Goal: Task Accomplishment & Management: Manage account settings

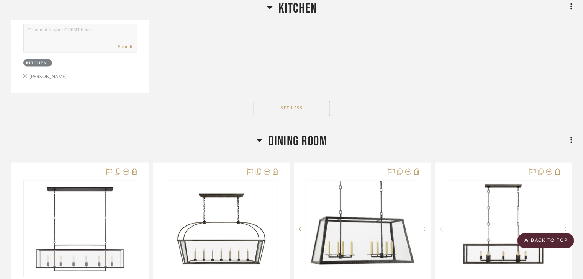
scroll to position [6471, 0]
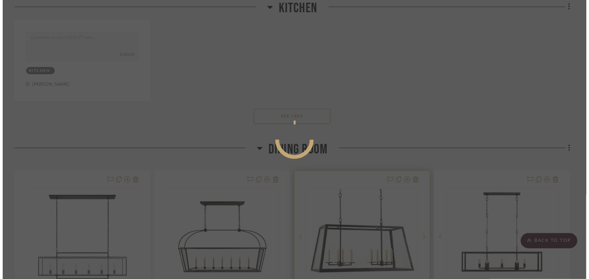
scroll to position [0, 0]
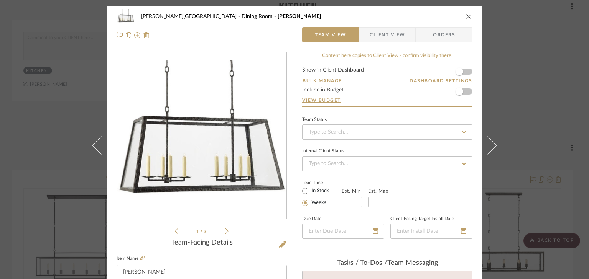
click at [225, 231] on icon at bounding box center [226, 231] width 3 height 7
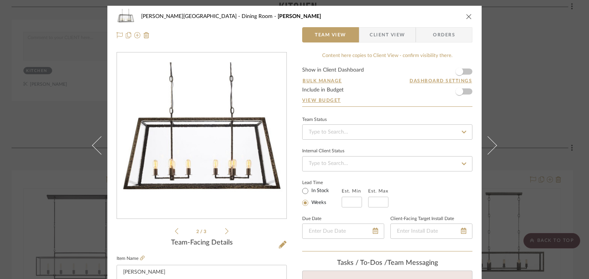
click at [225, 231] on icon at bounding box center [226, 231] width 3 height 7
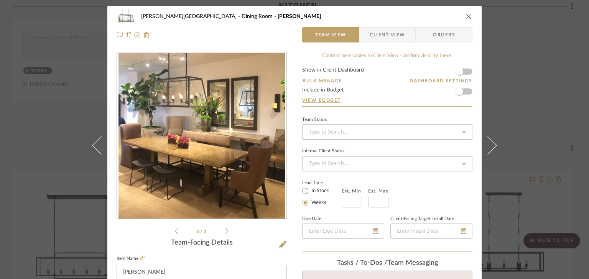
click at [466, 15] on icon "close" at bounding box center [469, 16] width 6 height 6
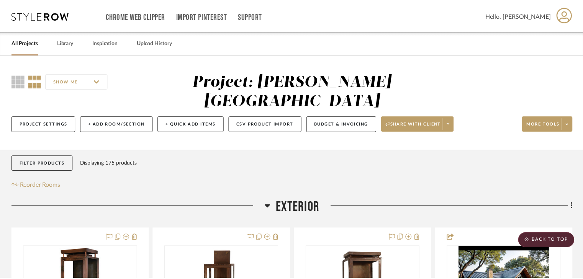
scroll to position [6471, 0]
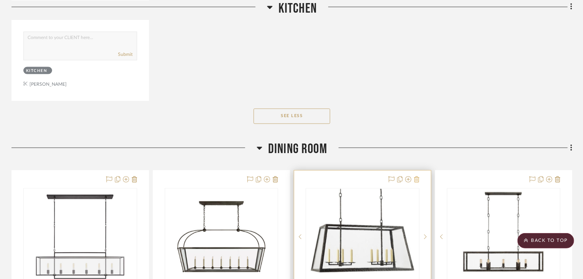
click at [415, 177] on icon at bounding box center [416, 180] width 5 height 6
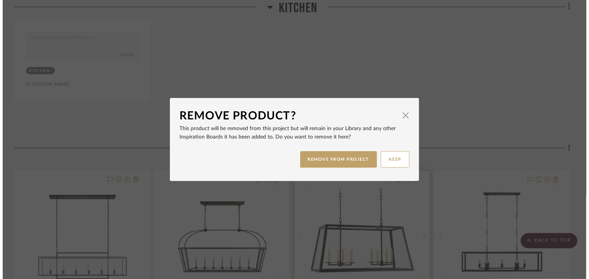
scroll to position [0, 0]
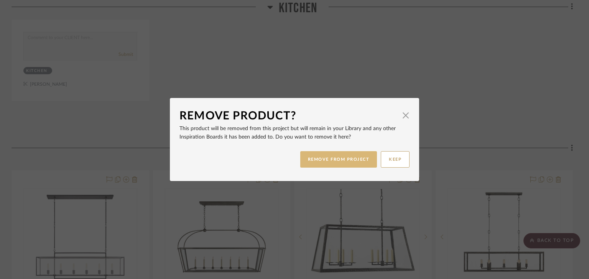
click at [338, 161] on button "REMOVE FROM PROJECT" at bounding box center [338, 159] width 77 height 16
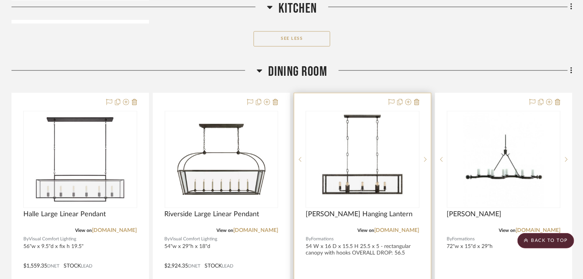
scroll to position [6532, 0]
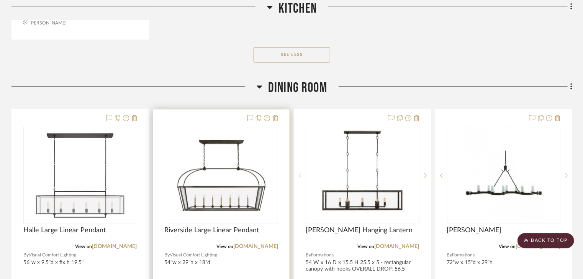
click at [0, 0] on img at bounding box center [0, 0] width 0 height 0
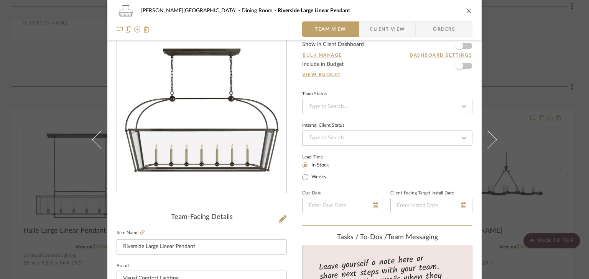
scroll to position [61, 0]
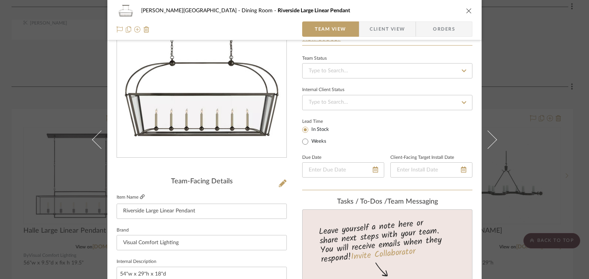
click at [140, 198] on icon at bounding box center [142, 197] width 5 height 5
click at [466, 12] on icon "close" at bounding box center [469, 11] width 6 height 6
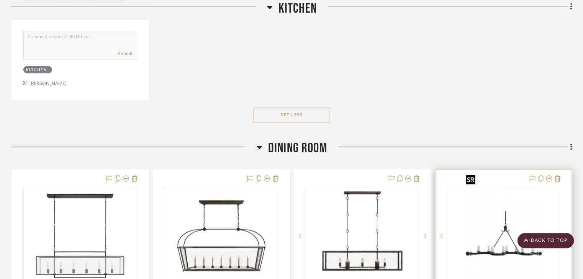
scroll to position [6471, 0]
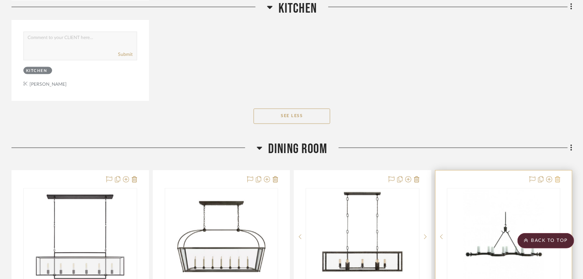
click at [557, 177] on icon at bounding box center [557, 180] width 5 height 6
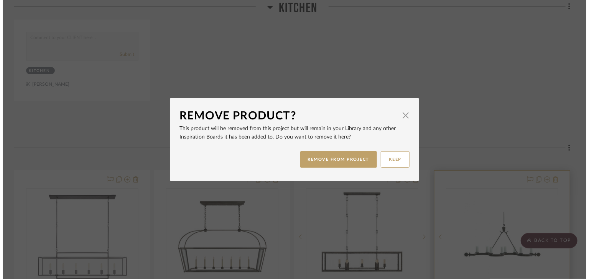
scroll to position [0, 0]
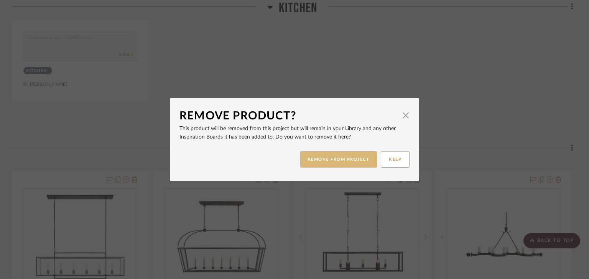
click at [343, 156] on button "REMOVE FROM PROJECT" at bounding box center [338, 159] width 77 height 16
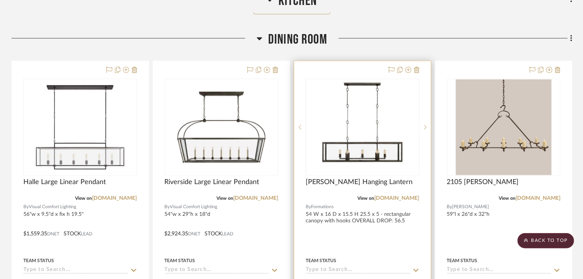
scroll to position [6594, 0]
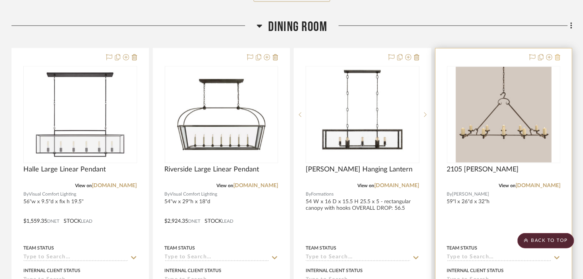
click at [558, 54] on icon at bounding box center [557, 57] width 5 height 6
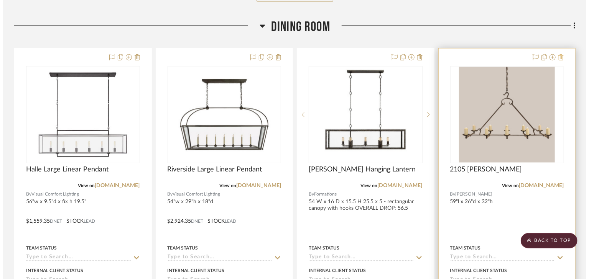
scroll to position [0, 0]
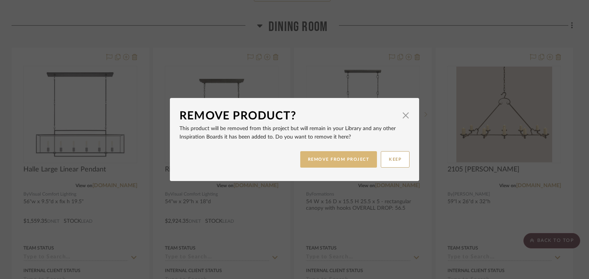
click at [338, 158] on button "REMOVE FROM PROJECT" at bounding box center [338, 159] width 77 height 16
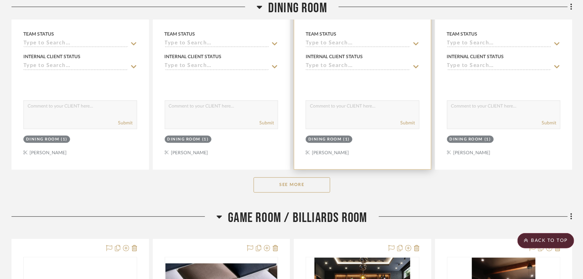
scroll to position [6808, 0]
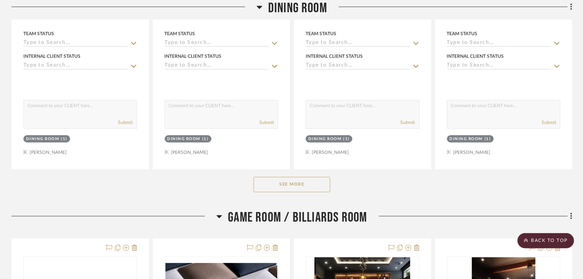
click at [297, 177] on button "See More" at bounding box center [292, 184] width 77 height 15
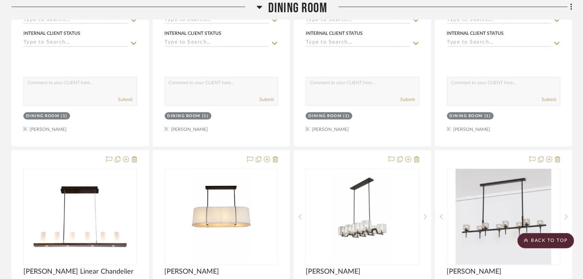
scroll to position [6870, 0]
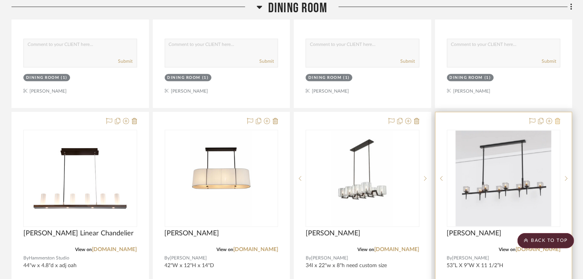
click at [559, 118] on icon at bounding box center [557, 121] width 5 height 6
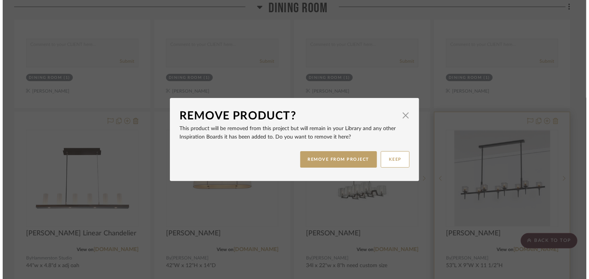
scroll to position [0, 0]
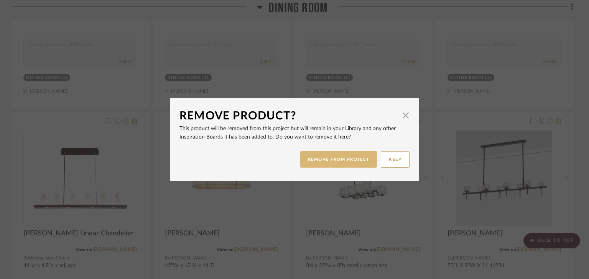
click at [355, 160] on button "REMOVE FROM PROJECT" at bounding box center [338, 159] width 77 height 16
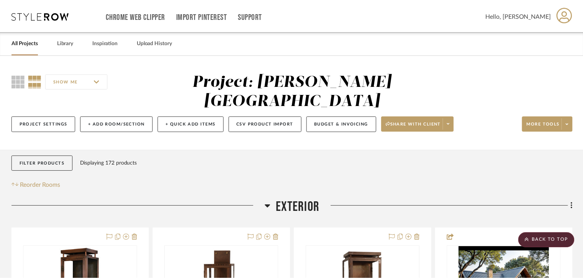
scroll to position [6870, 0]
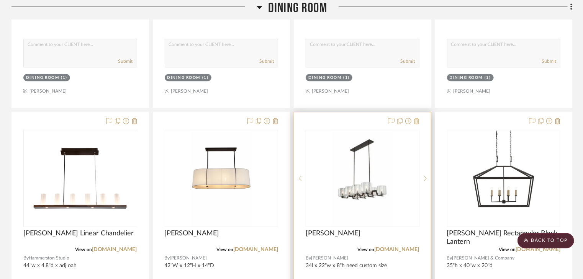
click at [417, 118] on icon at bounding box center [416, 121] width 5 height 6
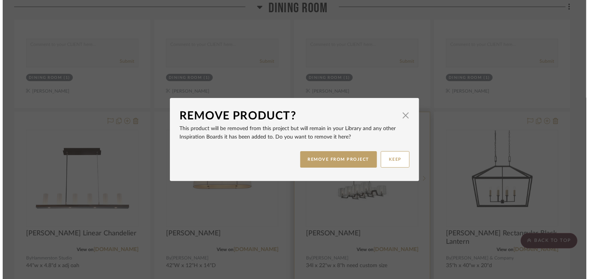
scroll to position [0, 0]
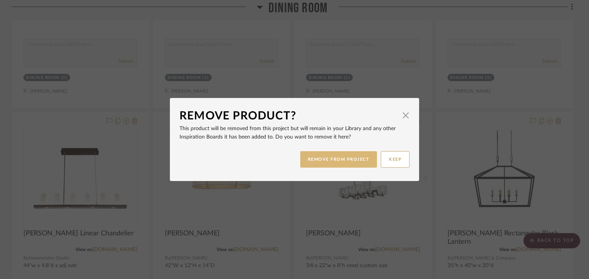
click at [359, 159] on button "REMOVE FROM PROJECT" at bounding box center [338, 159] width 77 height 16
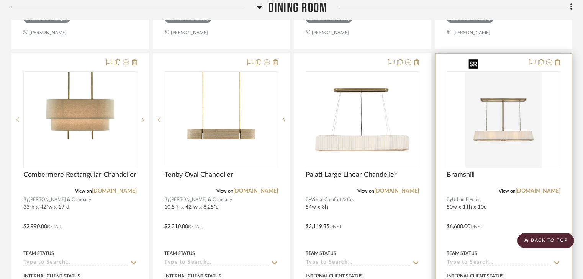
scroll to position [7268, 0]
click at [558, 59] on icon at bounding box center [557, 62] width 5 height 6
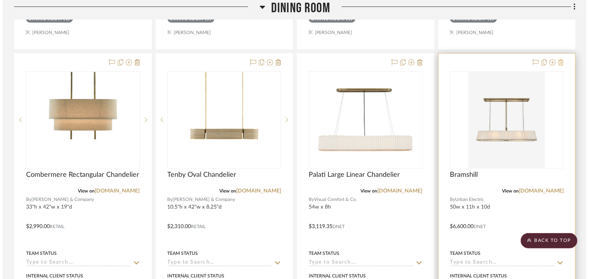
scroll to position [0, 0]
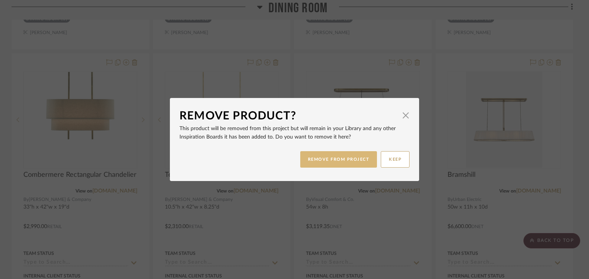
click at [354, 161] on button "REMOVE FROM PROJECT" at bounding box center [338, 159] width 77 height 16
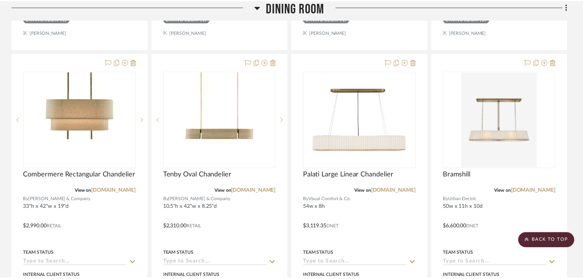
scroll to position [7268, 0]
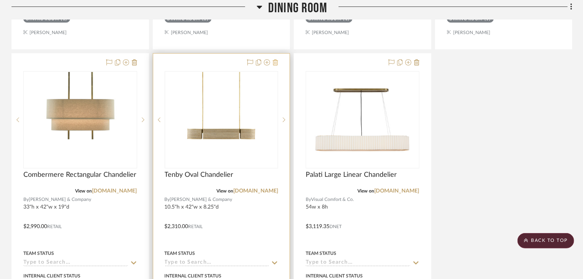
click at [277, 59] on icon at bounding box center [275, 62] width 5 height 6
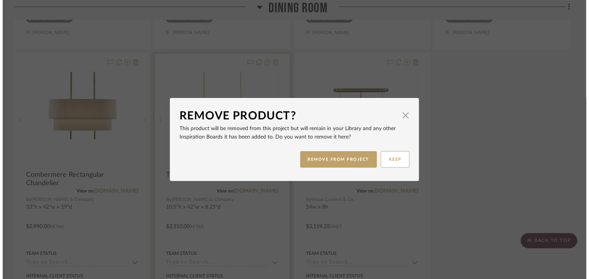
scroll to position [0, 0]
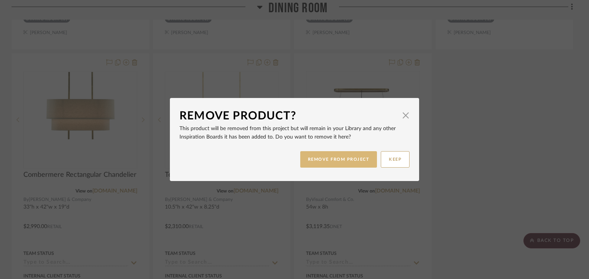
click at [333, 162] on button "REMOVE FROM PROJECT" at bounding box center [338, 159] width 77 height 16
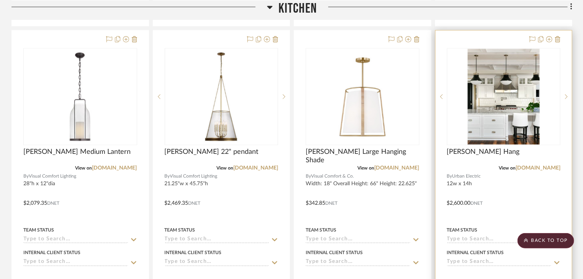
scroll to position [3465, 0]
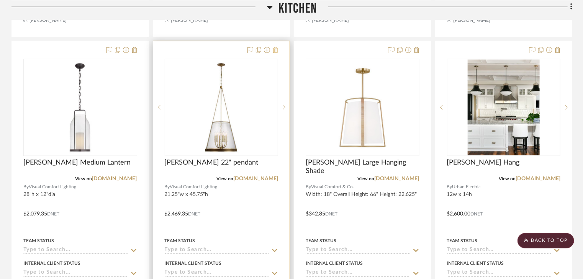
click at [274, 48] on fa-icon at bounding box center [275, 51] width 5 height 6
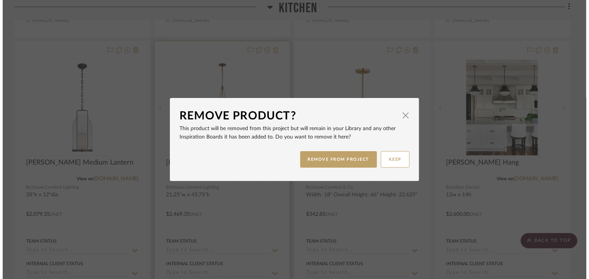
scroll to position [0, 0]
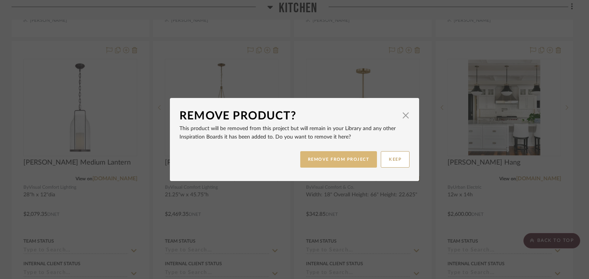
click at [308, 163] on button "REMOVE FROM PROJECT" at bounding box center [338, 159] width 77 height 16
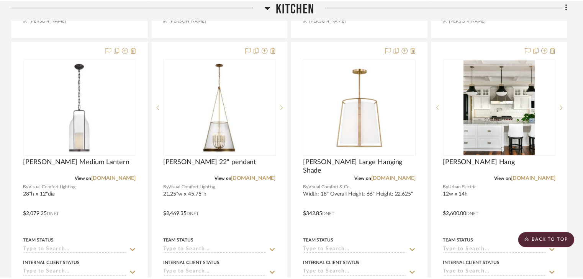
scroll to position [3465, 0]
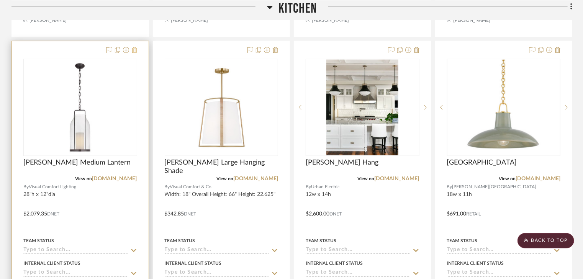
click at [135, 47] on icon at bounding box center [134, 50] width 5 height 6
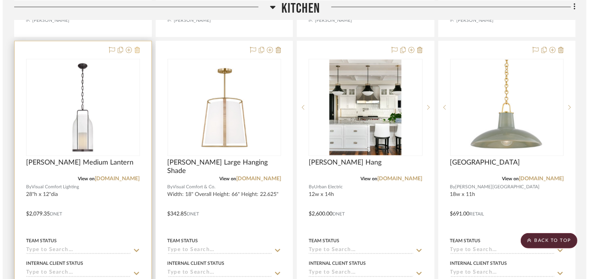
scroll to position [0, 0]
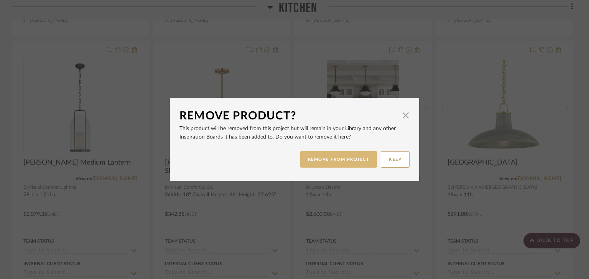
click at [313, 157] on button "REMOVE FROM PROJECT" at bounding box center [338, 159] width 77 height 16
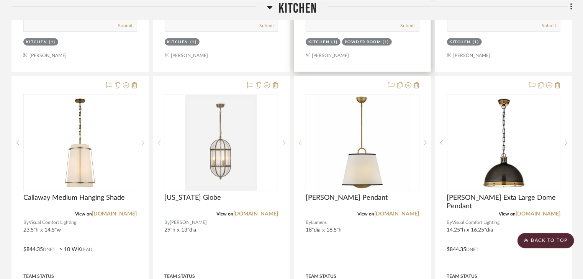
scroll to position [3097, 0]
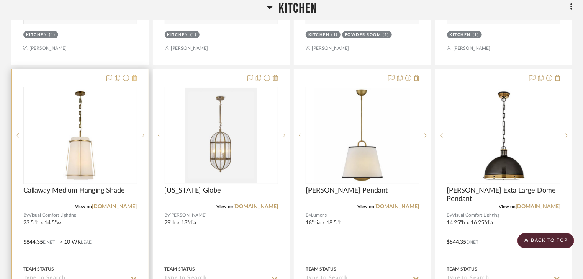
click at [133, 75] on icon at bounding box center [134, 78] width 5 height 6
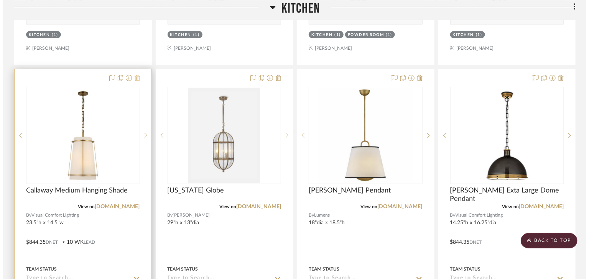
scroll to position [0, 0]
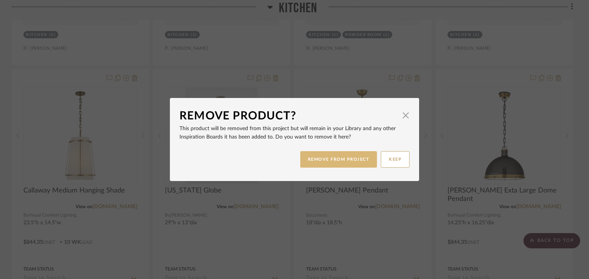
click at [335, 160] on button "REMOVE FROM PROJECT" at bounding box center [338, 159] width 77 height 16
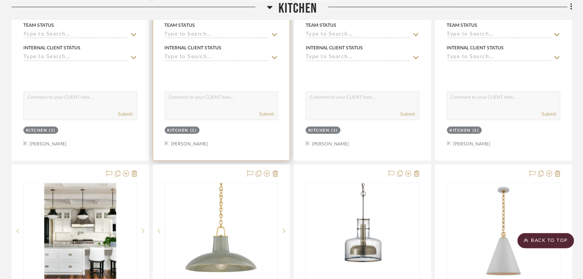
scroll to position [3404, 0]
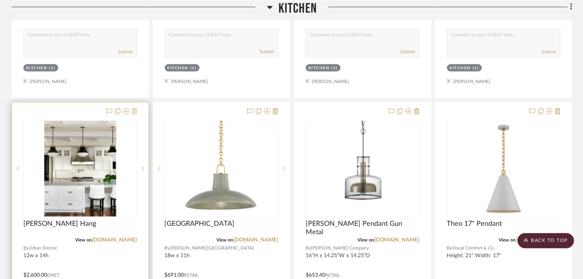
click at [133, 108] on icon at bounding box center [134, 111] width 5 height 6
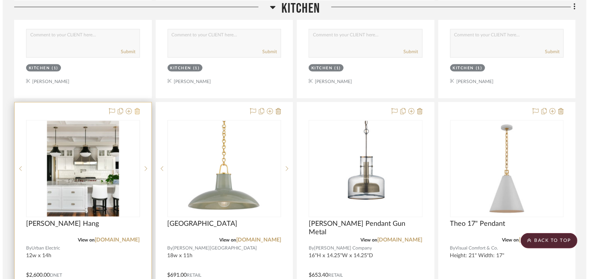
scroll to position [0, 0]
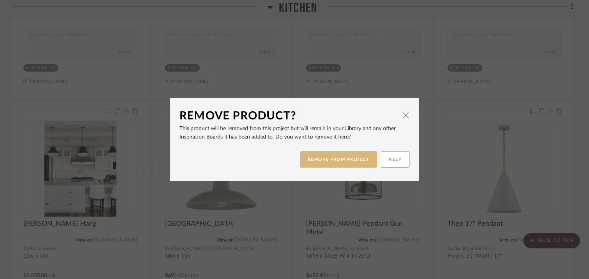
click at [354, 160] on button "REMOVE FROM PROJECT" at bounding box center [338, 159] width 77 height 16
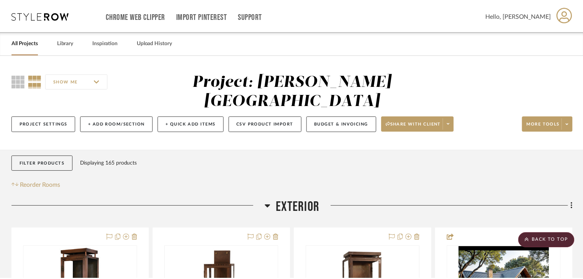
scroll to position [3404, 0]
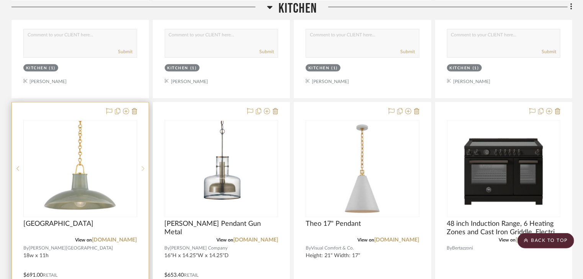
click at [144, 167] on icon at bounding box center [143, 169] width 3 height 5
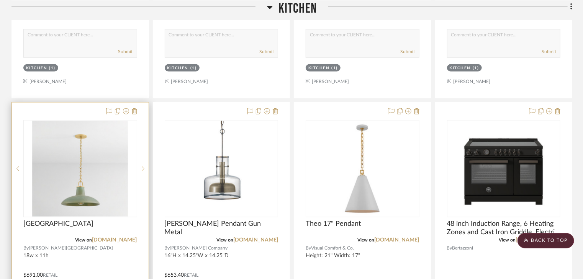
click at [144, 167] on icon at bounding box center [143, 169] width 3 height 5
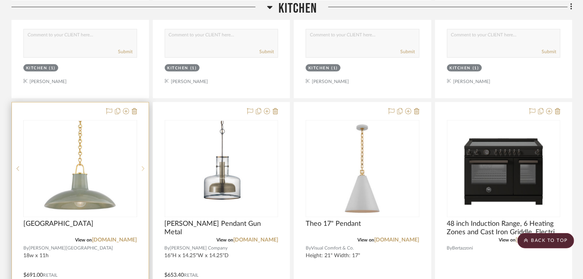
click at [144, 167] on icon at bounding box center [143, 169] width 3 height 5
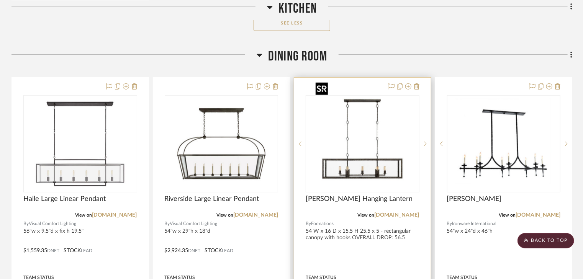
scroll to position [6226, 0]
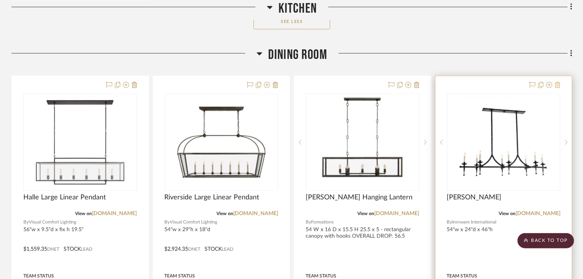
click at [557, 82] on icon at bounding box center [557, 85] width 5 height 6
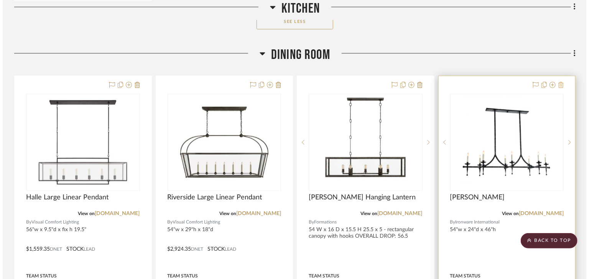
scroll to position [0, 0]
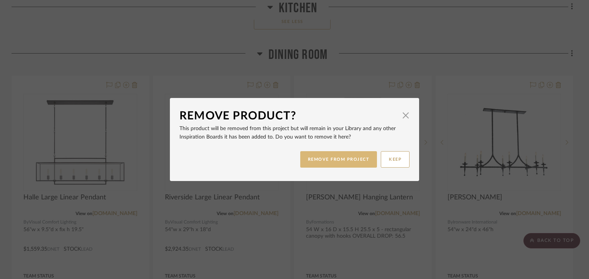
click at [327, 161] on button "REMOVE FROM PROJECT" at bounding box center [338, 159] width 77 height 16
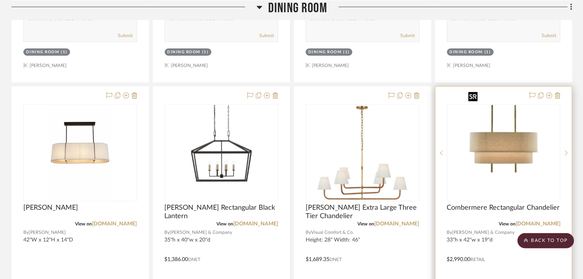
scroll to position [6563, 0]
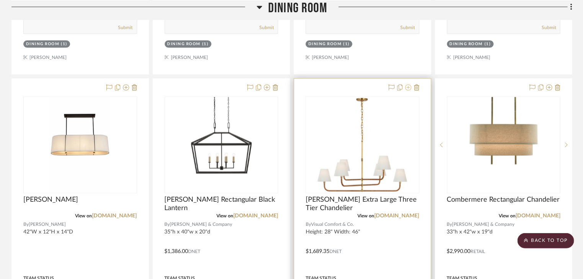
click at [408, 85] on icon at bounding box center [409, 88] width 6 height 6
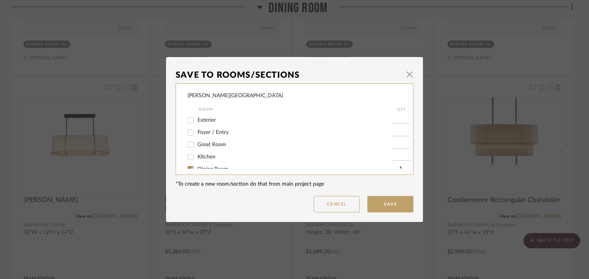
scroll to position [31, 0]
click at [189, 138] on input "Dining Room" at bounding box center [190, 139] width 12 height 12
checkbox input "false"
click at [189, 144] on input "Bedroom 3" at bounding box center [190, 145] width 12 height 12
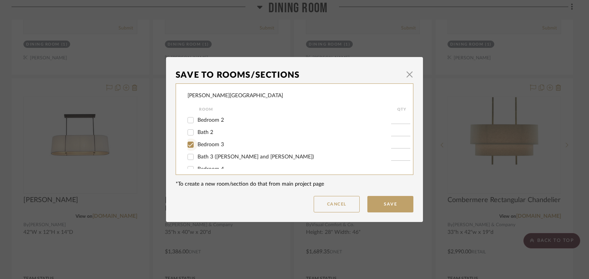
checkbox input "true"
type input "1"
click at [383, 203] on button "Save" at bounding box center [390, 204] width 46 height 16
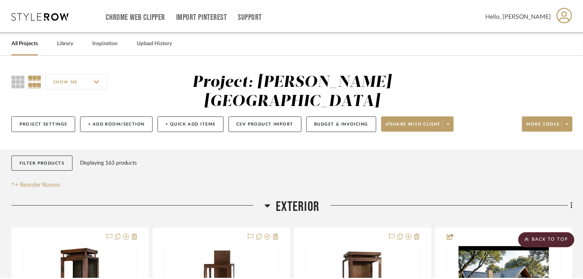
scroll to position [6563, 0]
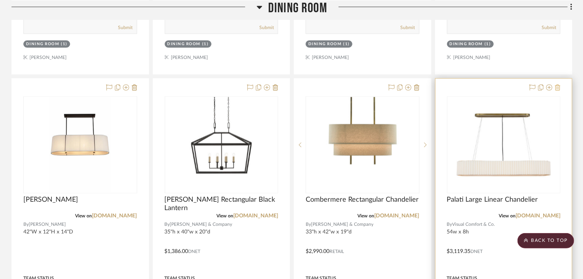
click at [557, 85] on icon at bounding box center [557, 88] width 5 height 6
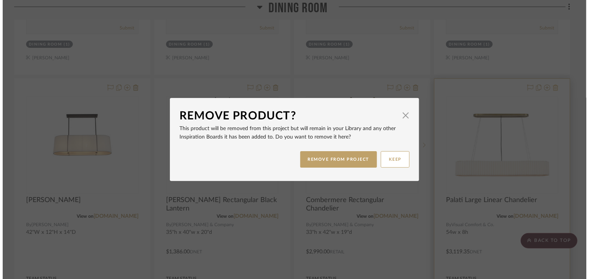
scroll to position [0, 0]
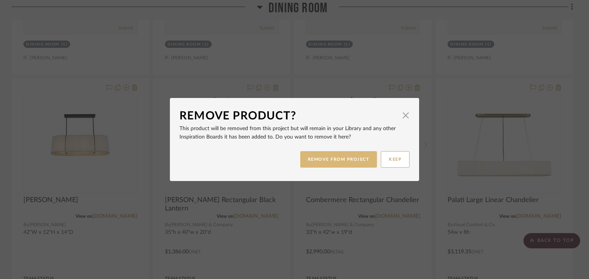
click at [334, 163] on button "REMOVE FROM PROJECT" at bounding box center [338, 159] width 77 height 16
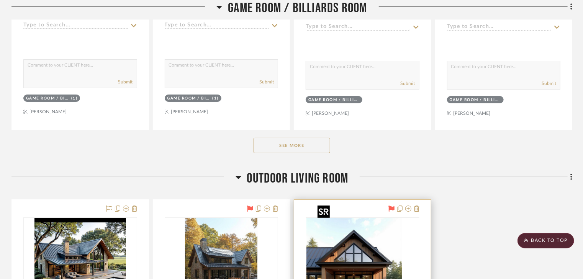
scroll to position [7268, 0]
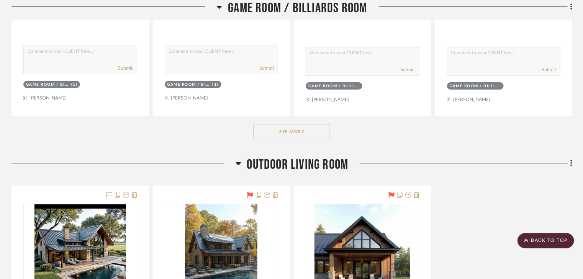
click at [301, 124] on button "See More" at bounding box center [292, 131] width 77 height 15
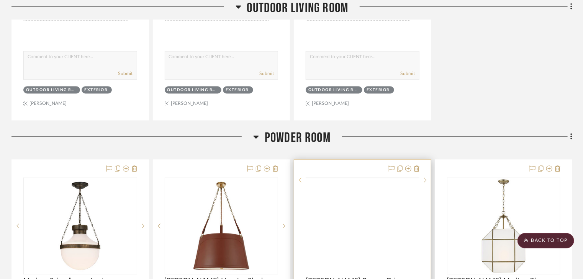
scroll to position [8066, 0]
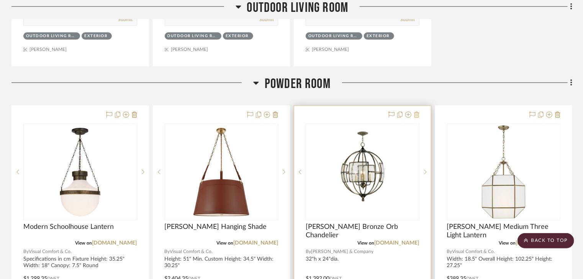
click at [416, 112] on icon at bounding box center [416, 115] width 5 height 6
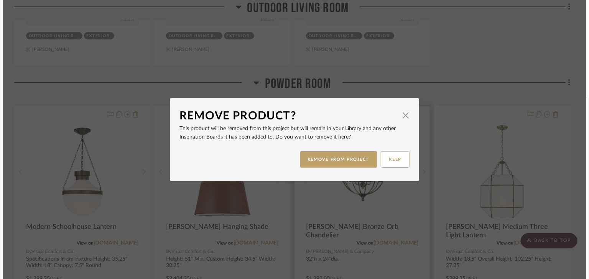
scroll to position [0, 0]
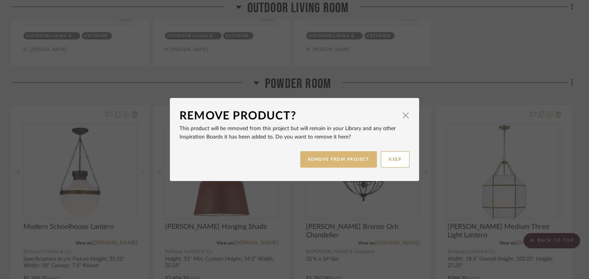
click at [336, 161] on button "REMOVE FROM PROJECT" at bounding box center [338, 159] width 77 height 16
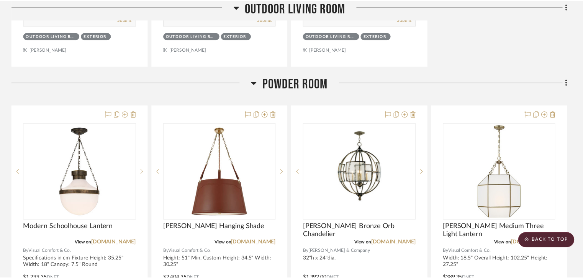
scroll to position [8066, 0]
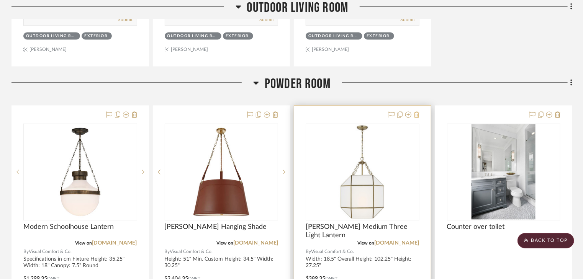
click at [416, 112] on icon at bounding box center [416, 115] width 5 height 6
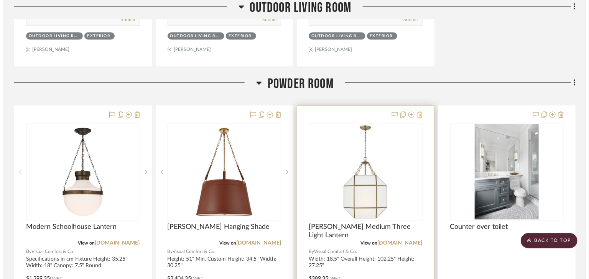
scroll to position [0, 0]
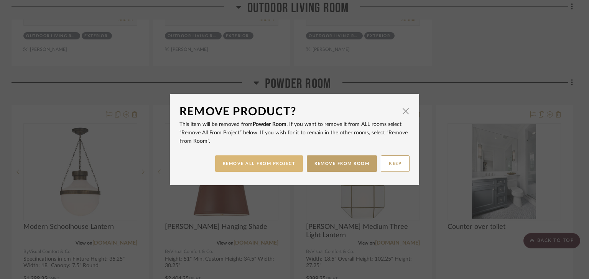
click at [255, 163] on button "REMOVE ALL FROM PROJECT" at bounding box center [259, 164] width 88 height 16
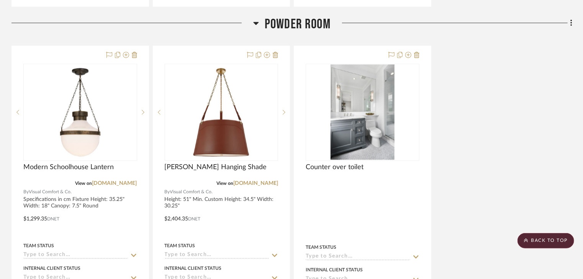
scroll to position [8158, 0]
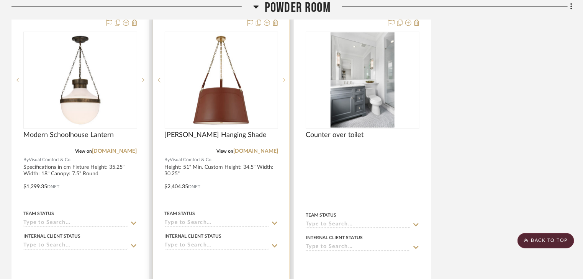
click at [284, 77] on icon at bounding box center [284, 79] width 3 height 5
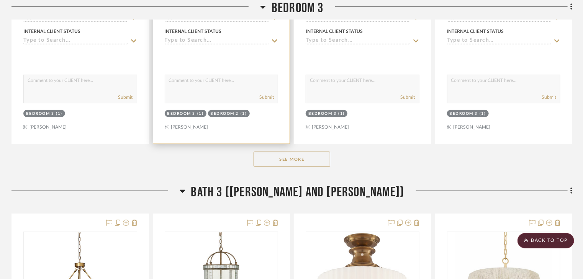
scroll to position [10243, 0]
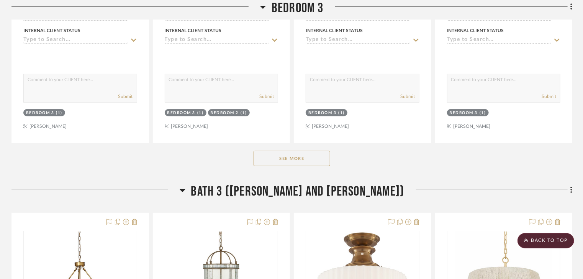
click at [284, 151] on button "See More" at bounding box center [292, 158] width 77 height 15
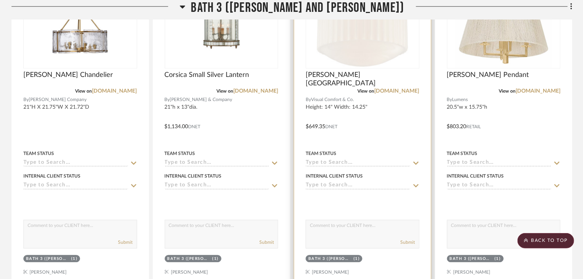
scroll to position [12482, 0]
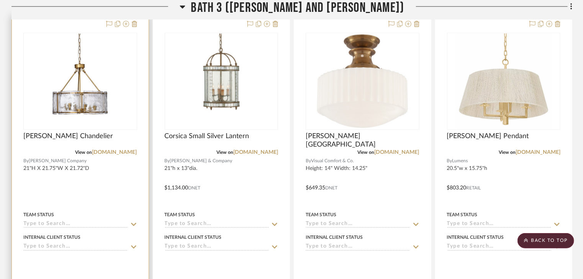
click at [82, 166] on div at bounding box center [80, 182] width 137 height 335
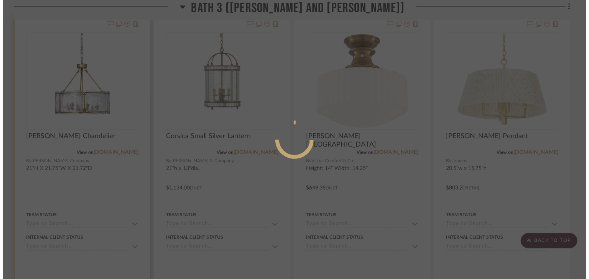
scroll to position [0, 0]
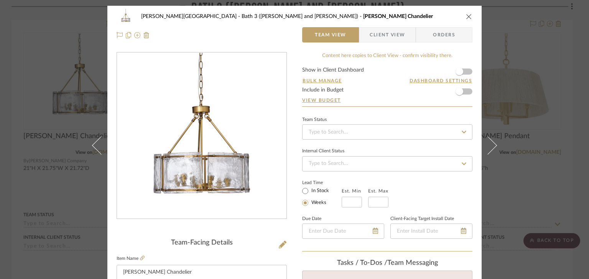
click at [282, 43] on div "[PERSON_NAME] Circle C Ranch Bath 3 ([PERSON_NAME] and [PERSON_NAME]) [PERSON_N…" at bounding box center [294, 26] width 374 height 40
click at [140, 257] on icon at bounding box center [142, 258] width 5 height 5
click at [466, 17] on icon "close" at bounding box center [469, 16] width 6 height 6
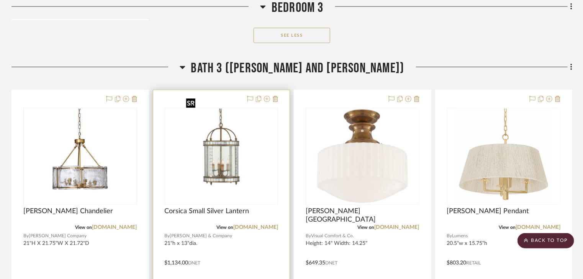
scroll to position [12390, 0]
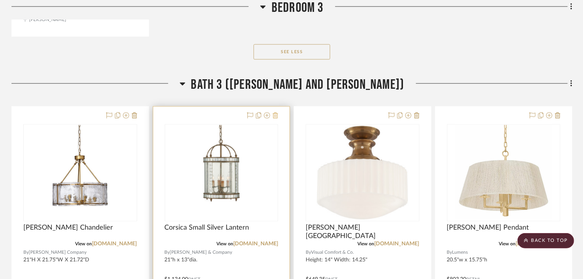
click at [275, 113] on icon at bounding box center [275, 116] width 5 height 6
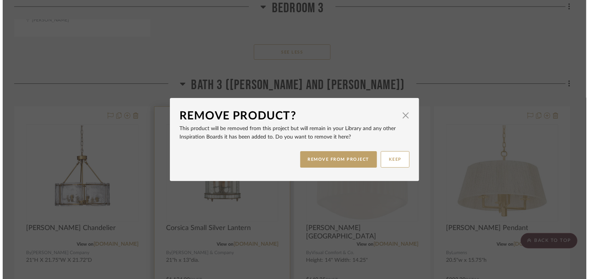
scroll to position [0, 0]
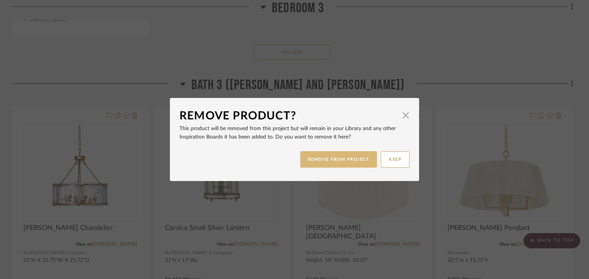
click at [313, 159] on button "REMOVE FROM PROJECT" at bounding box center [338, 159] width 77 height 16
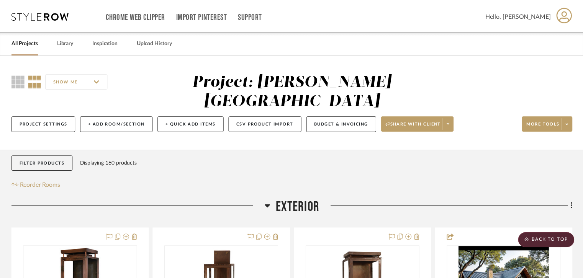
scroll to position [12390, 0]
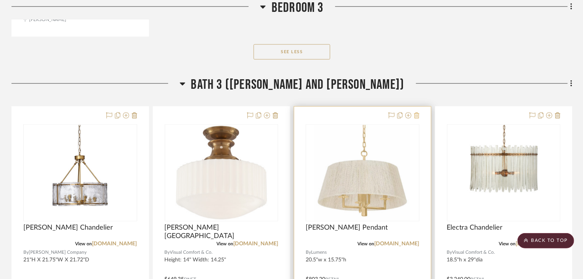
click at [416, 113] on icon at bounding box center [416, 116] width 5 height 6
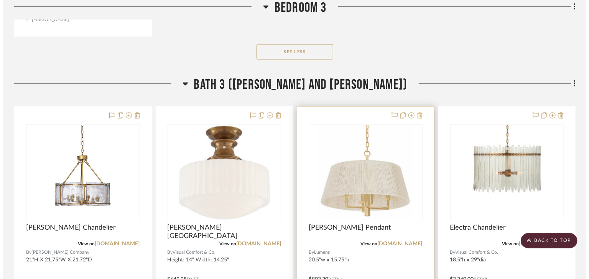
scroll to position [0, 0]
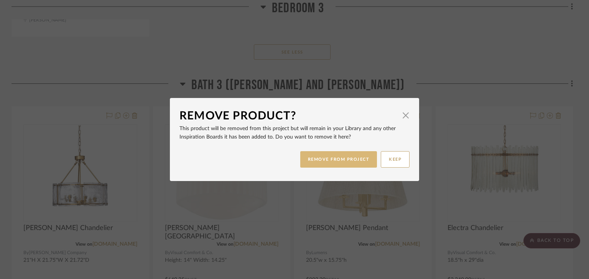
click at [330, 158] on button "REMOVE FROM PROJECT" at bounding box center [338, 159] width 77 height 16
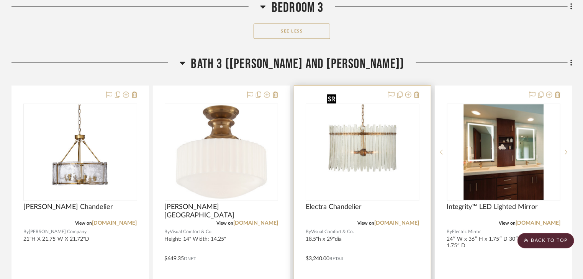
scroll to position [12420, 0]
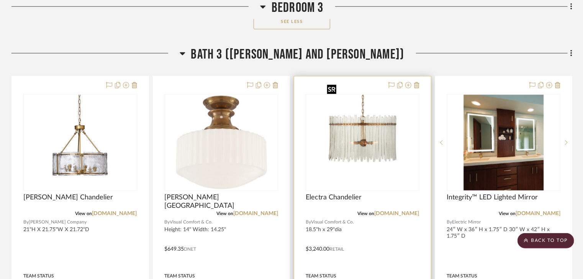
click at [366, 116] on img "0" at bounding box center [362, 143] width 77 height 96
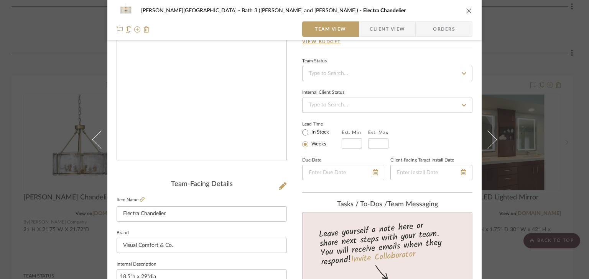
scroll to position [61, 0]
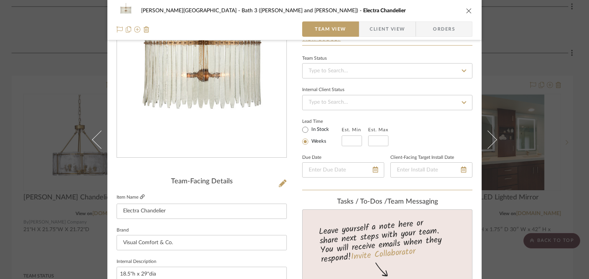
click at [140, 197] on icon at bounding box center [142, 197] width 5 height 5
click at [466, 12] on icon "close" at bounding box center [469, 11] width 6 height 6
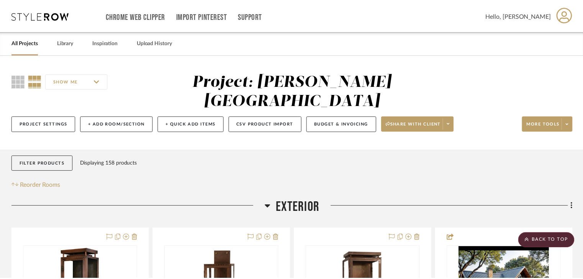
scroll to position [12420, 0]
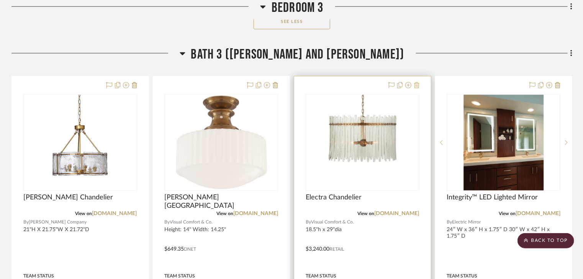
click at [416, 82] on icon at bounding box center [416, 85] width 5 height 6
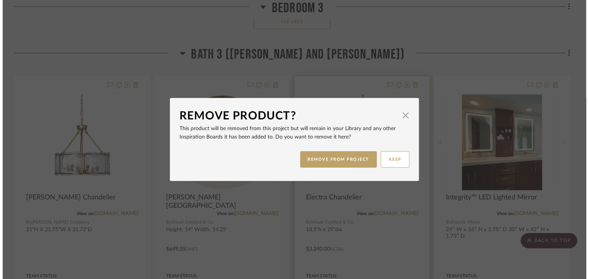
scroll to position [0, 0]
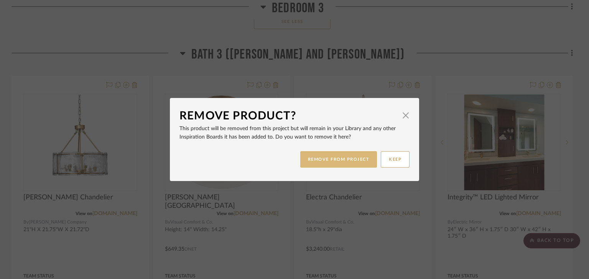
click at [342, 154] on button "REMOVE FROM PROJECT" at bounding box center [338, 159] width 77 height 16
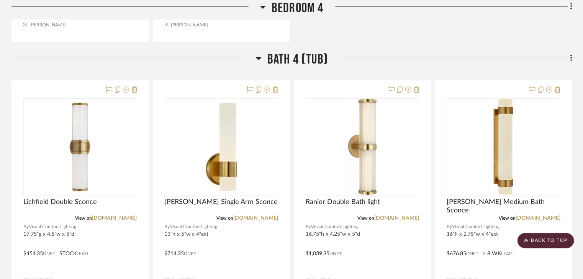
scroll to position [13187, 0]
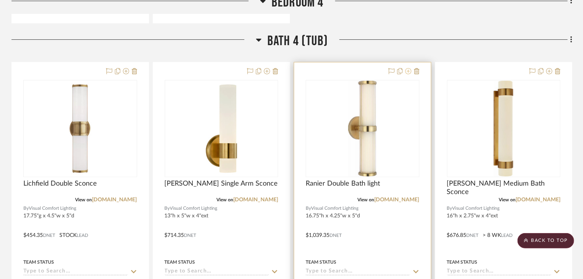
click at [409, 68] on icon at bounding box center [409, 71] width 6 height 6
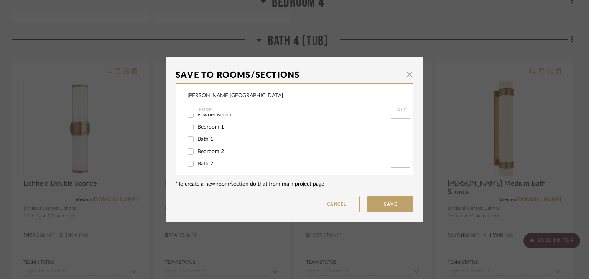
scroll to position [92, 0]
click at [187, 163] on input "Bath 2" at bounding box center [190, 163] width 12 height 12
checkbox input "true"
type input "1"
click at [389, 204] on button "Save" at bounding box center [390, 204] width 46 height 16
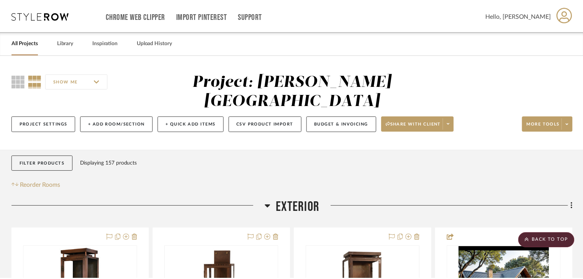
scroll to position [13187, 0]
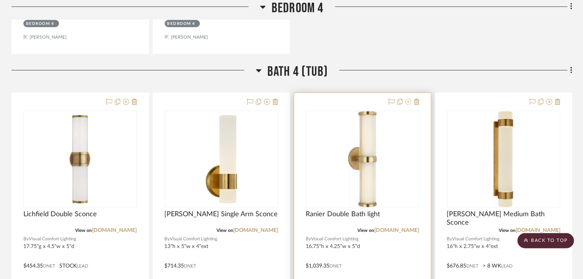
click at [406, 99] on icon at bounding box center [409, 102] width 6 height 6
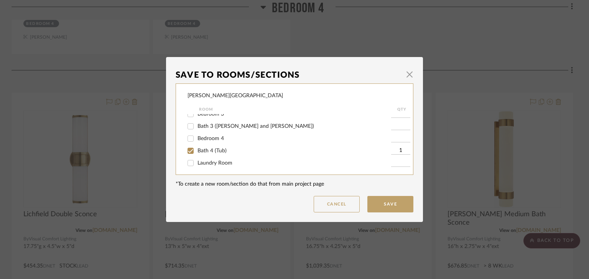
scroll to position [155, 0]
click at [190, 148] on input "Bath 4 (Tub)" at bounding box center [190, 149] width 12 height 12
checkbox input "false"
click at [372, 204] on button "Save" at bounding box center [390, 204] width 46 height 16
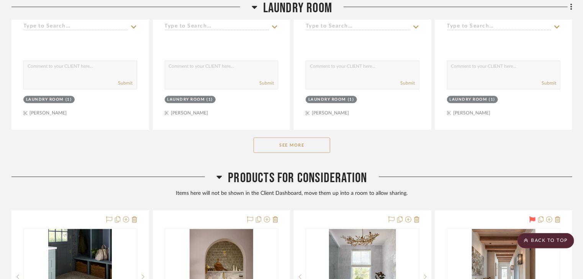
scroll to position [13892, 0]
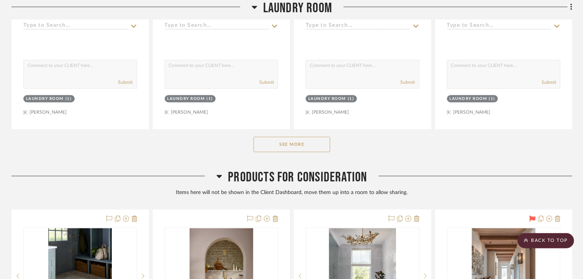
click at [305, 137] on button "See More" at bounding box center [292, 144] width 77 height 15
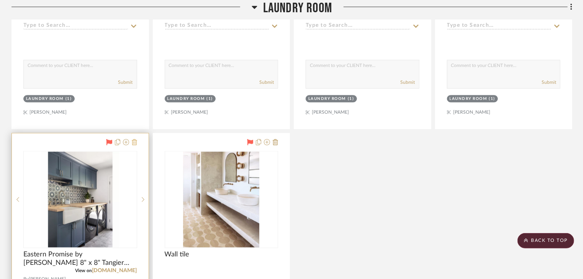
click at [135, 139] on icon at bounding box center [134, 142] width 5 height 6
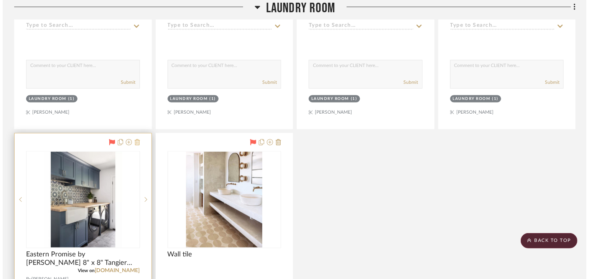
scroll to position [0, 0]
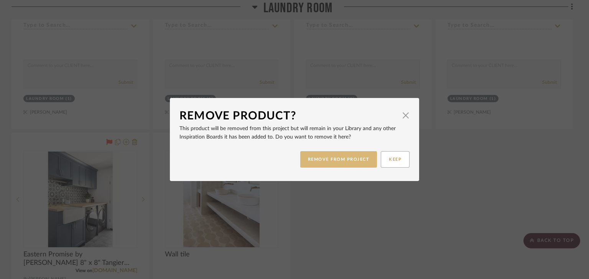
click at [333, 160] on button "REMOVE FROM PROJECT" at bounding box center [338, 159] width 77 height 16
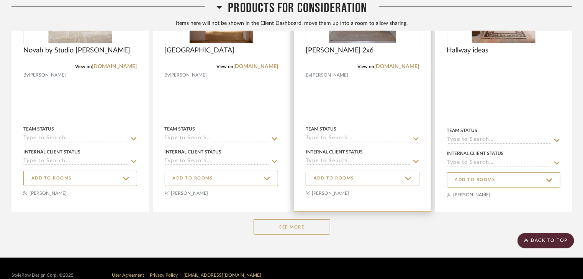
scroll to position [14517, 0]
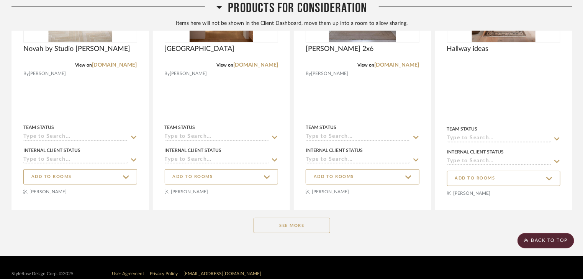
click at [304, 218] on button "See More" at bounding box center [292, 225] width 77 height 15
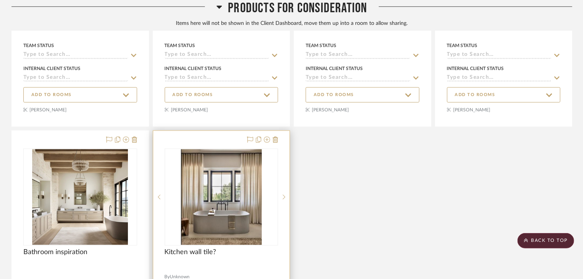
scroll to position [14915, 0]
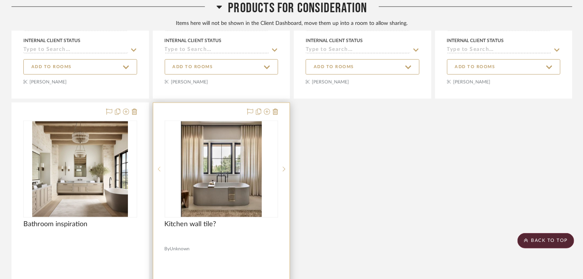
click at [161, 167] on sr-prev-btn at bounding box center [159, 169] width 12 height 5
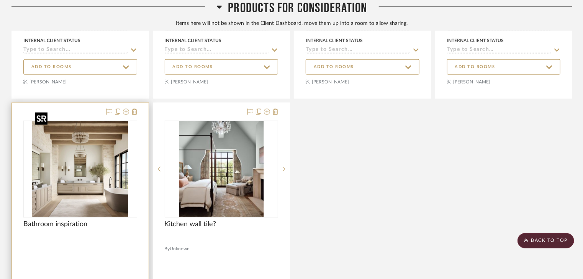
click at [65, 167] on img "0" at bounding box center [80, 170] width 96 height 96
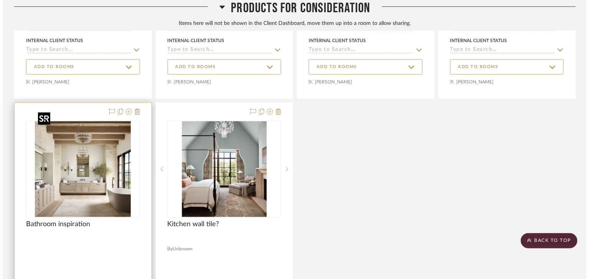
scroll to position [0, 0]
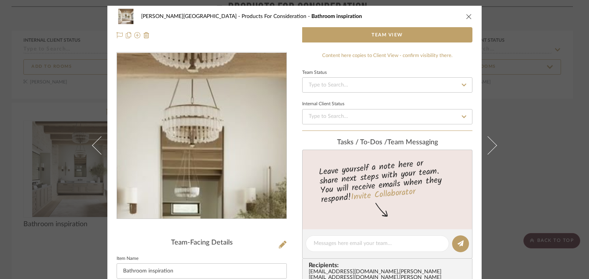
click at [202, 113] on img "0" at bounding box center [201, 136] width 166 height 166
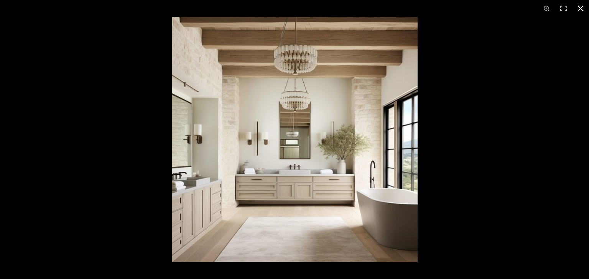
click at [578, 9] on button at bounding box center [580, 8] width 17 height 17
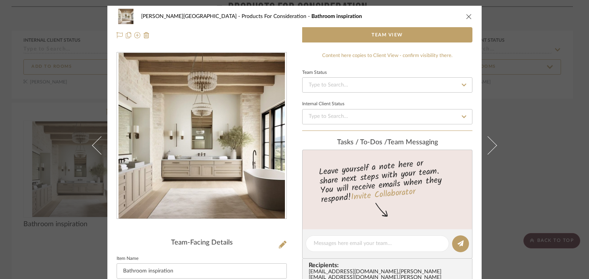
click at [466, 18] on icon "close" at bounding box center [469, 16] width 6 height 6
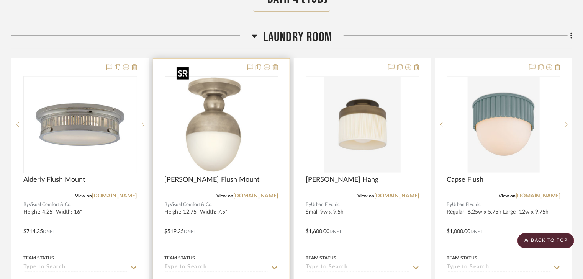
scroll to position [13505, 0]
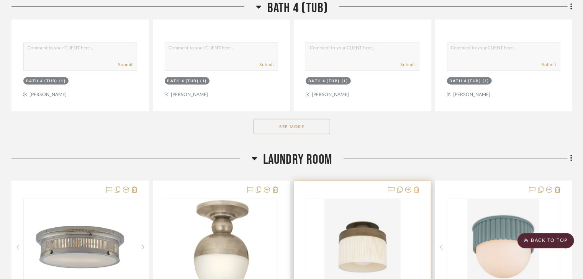
click at [417, 187] on icon at bounding box center [416, 190] width 5 height 6
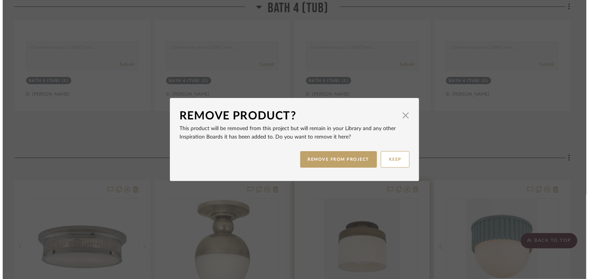
scroll to position [0, 0]
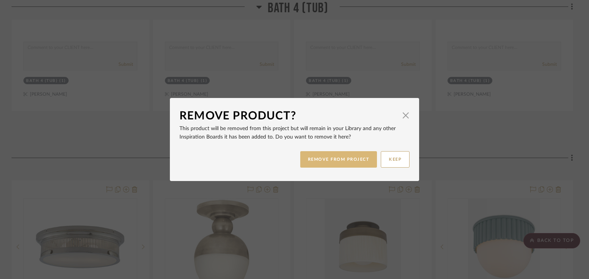
click at [346, 160] on button "REMOVE FROM PROJECT" at bounding box center [338, 159] width 77 height 16
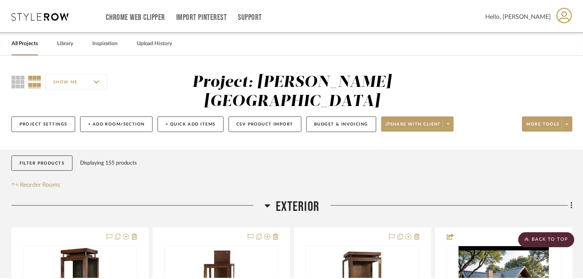
scroll to position [13505, 0]
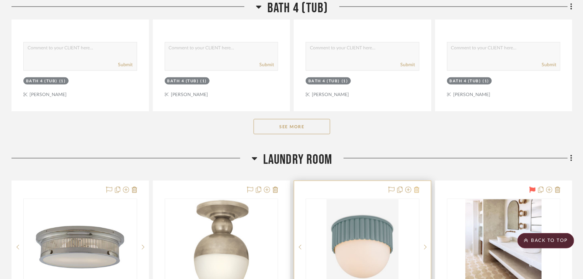
click at [416, 187] on icon at bounding box center [416, 190] width 5 height 6
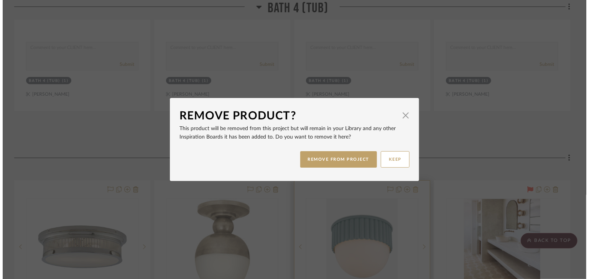
scroll to position [0, 0]
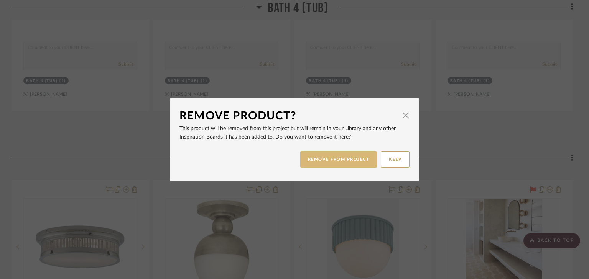
click at [339, 156] on button "REMOVE FROM PROJECT" at bounding box center [338, 159] width 77 height 16
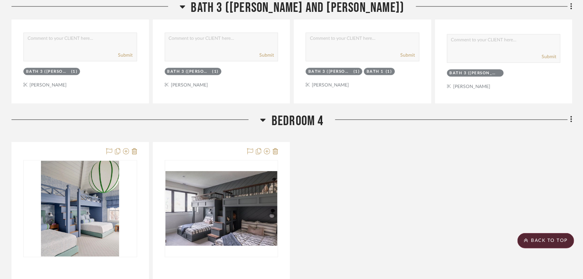
scroll to position [12707, 0]
